Goal: Information Seeking & Learning: Find specific fact

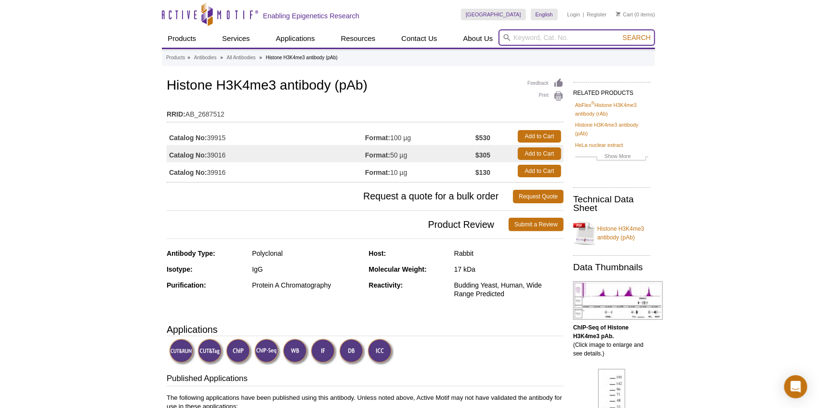
click at [520, 42] on input "search" at bounding box center [577, 37] width 157 height 16
type input "cut tag spike in"
click at [620, 33] on button "Search" at bounding box center [637, 37] width 34 height 9
click at [643, 32] on form "cut tag spike in 0cAFcWeA7l--DHyW9up-alIWJ9V8mYSPlnmKWfbbsC9j0AzlhNKFdUmSn5B4Pp…" at bounding box center [577, 37] width 157 height 16
click at [643, 34] on span "Search" at bounding box center [637, 38] width 28 height 8
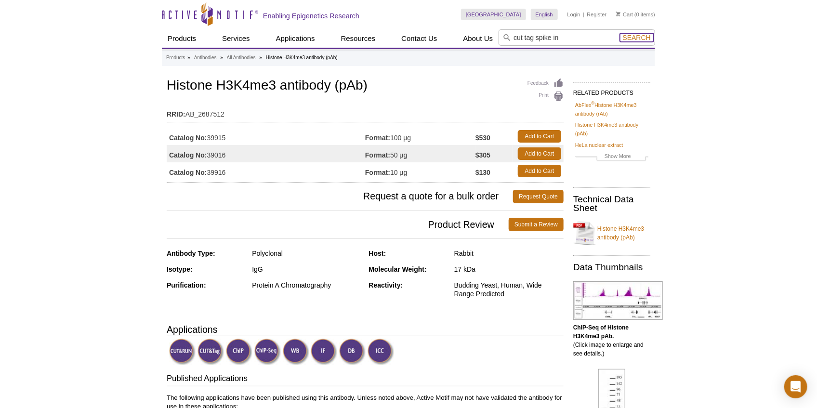
click at [638, 37] on span "Search" at bounding box center [637, 38] width 28 height 8
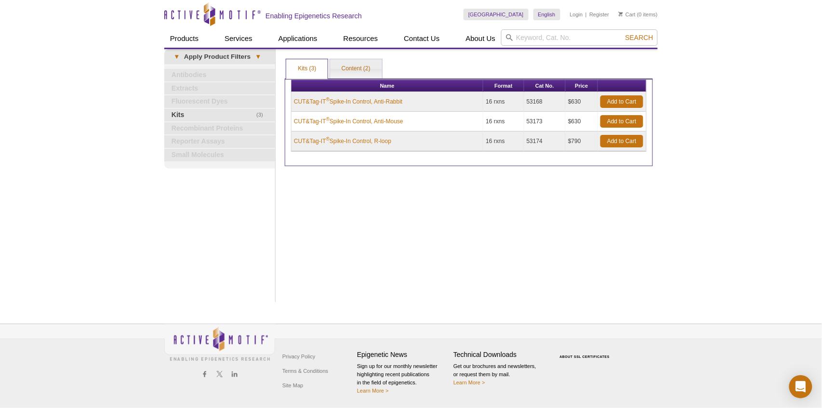
drag, startPoint x: 414, startPoint y: 100, endPoint x: 293, endPoint y: 104, distance: 121.5
click at [293, 104] on td "CUT&Tag-IT ® Spike-In Control, Anti-Rabbit" at bounding box center [387, 102] width 192 height 20
copy link "CUT&Tag-IT ® Spike-In Control, Anti-Rabbit"
click at [419, 100] on td "CUT&Tag-IT ® Spike-In Control, Anti-Rabbit" at bounding box center [387, 102] width 192 height 20
click at [397, 103] on link "CUT&Tag-IT ® Spike-In Control, Anti-Rabbit" at bounding box center [348, 101] width 108 height 9
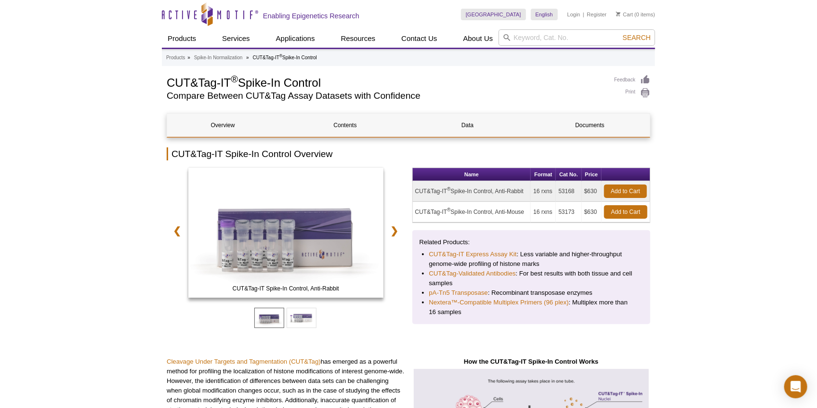
click at [536, 192] on td "16 rxns" at bounding box center [543, 191] width 25 height 21
drag, startPoint x: 559, startPoint y: 191, endPoint x: 556, endPoint y: 184, distance: 7.2
click at [577, 191] on td "53168" at bounding box center [569, 191] width 26 height 21
copy td "53168"
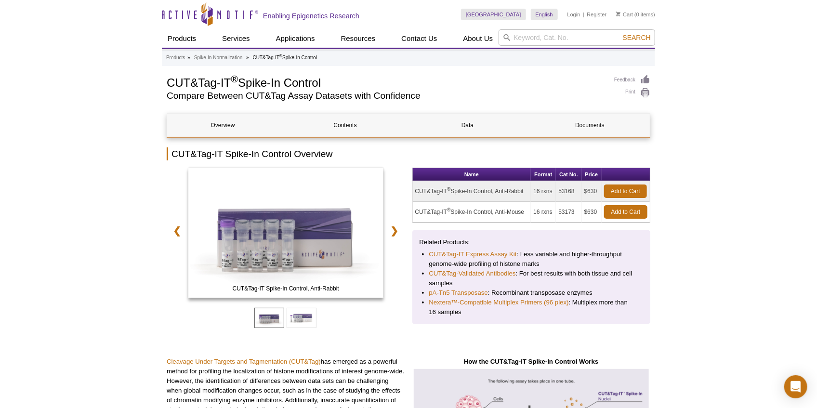
drag, startPoint x: 526, startPoint y: 190, endPoint x: 419, endPoint y: 192, distance: 107.4
click at [419, 192] on td "CUT&Tag-IT ® Spike-In Control, Anti-Rabbit" at bounding box center [472, 191] width 119 height 21
click at [396, 229] on link "❯" at bounding box center [394, 231] width 21 height 22
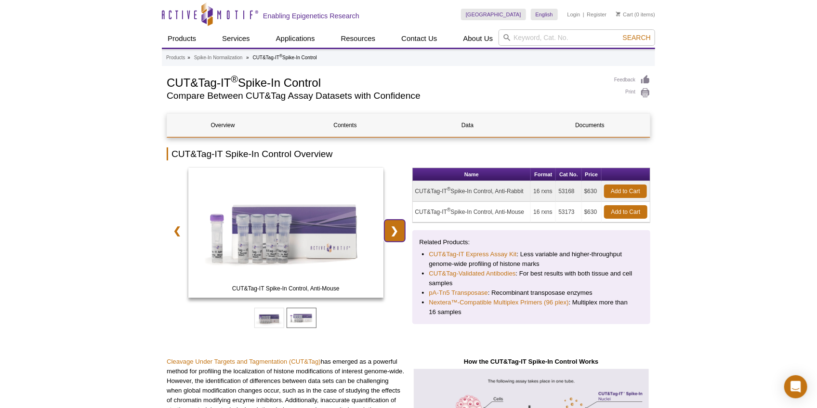
click at [396, 229] on link "❯" at bounding box center [394, 231] width 21 height 22
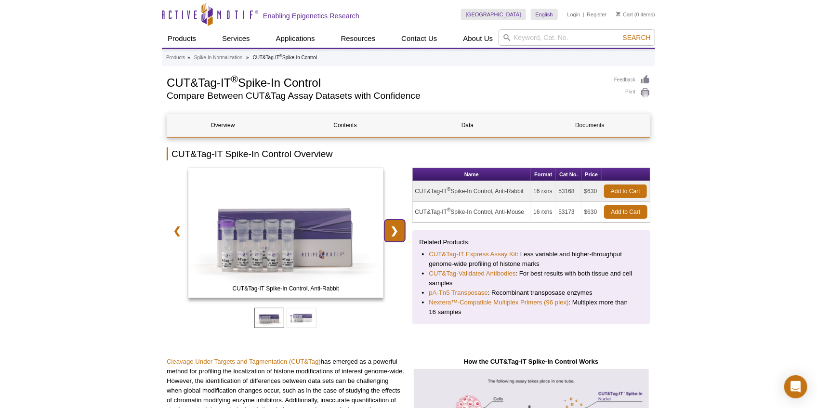
click at [396, 229] on link "❯" at bounding box center [394, 231] width 21 height 22
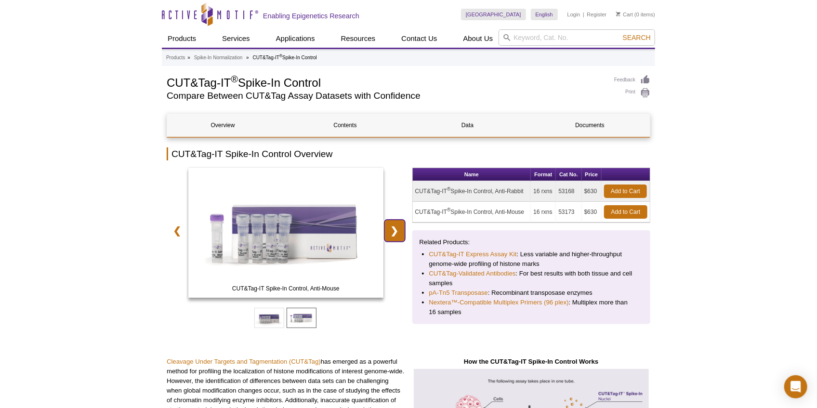
click at [396, 229] on link "❯" at bounding box center [394, 231] width 21 height 22
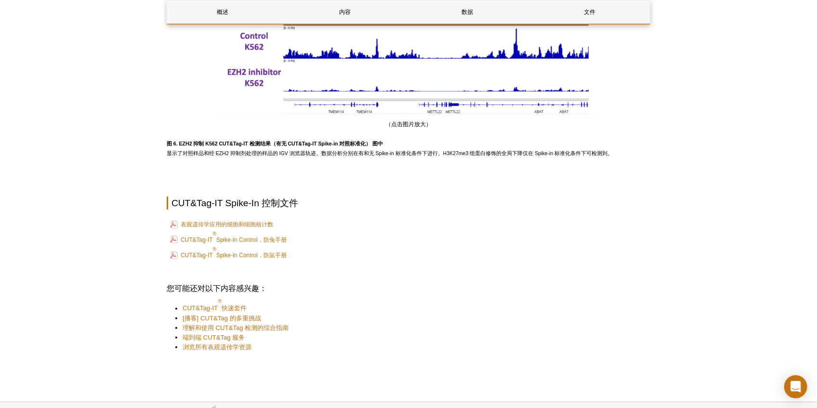
scroll to position [1909, 0]
click at [256, 237] on font "Spike-In Control，防兔手册" at bounding box center [251, 240] width 70 height 7
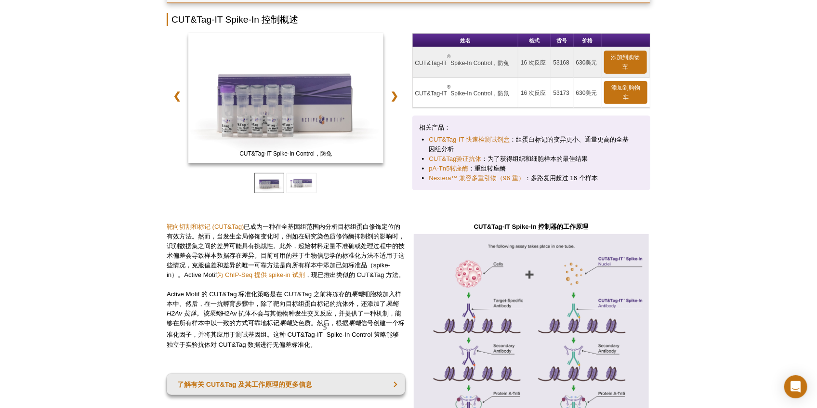
scroll to position [0, 0]
